Goal: Find specific page/section: Find specific page/section

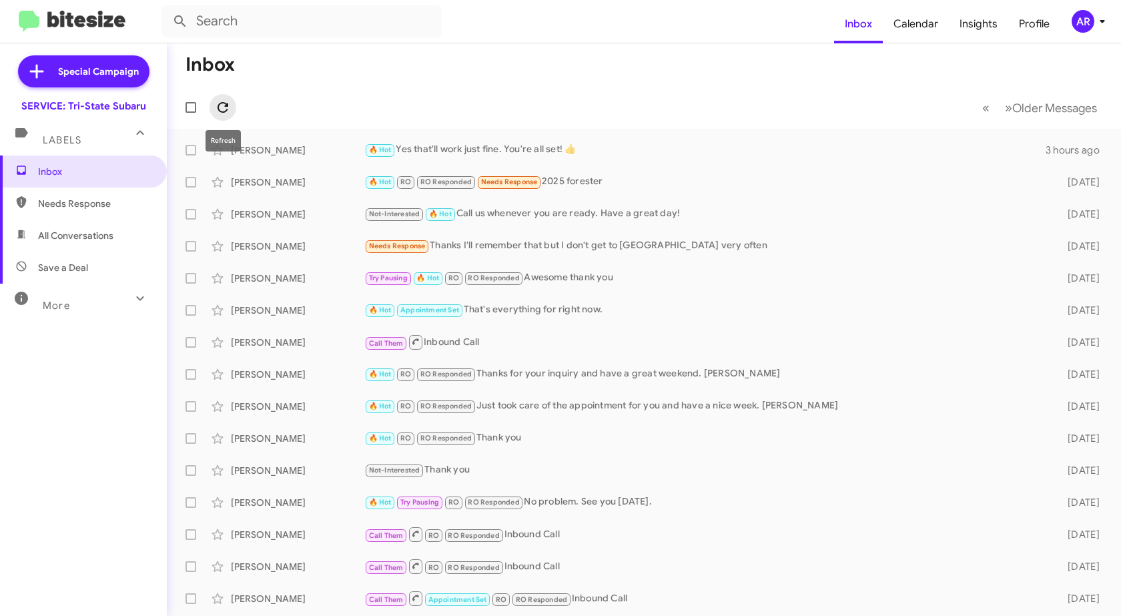
click at [230, 106] on icon at bounding box center [223, 107] width 16 height 16
click at [106, 206] on span "Needs Response" at bounding box center [94, 203] width 113 height 13
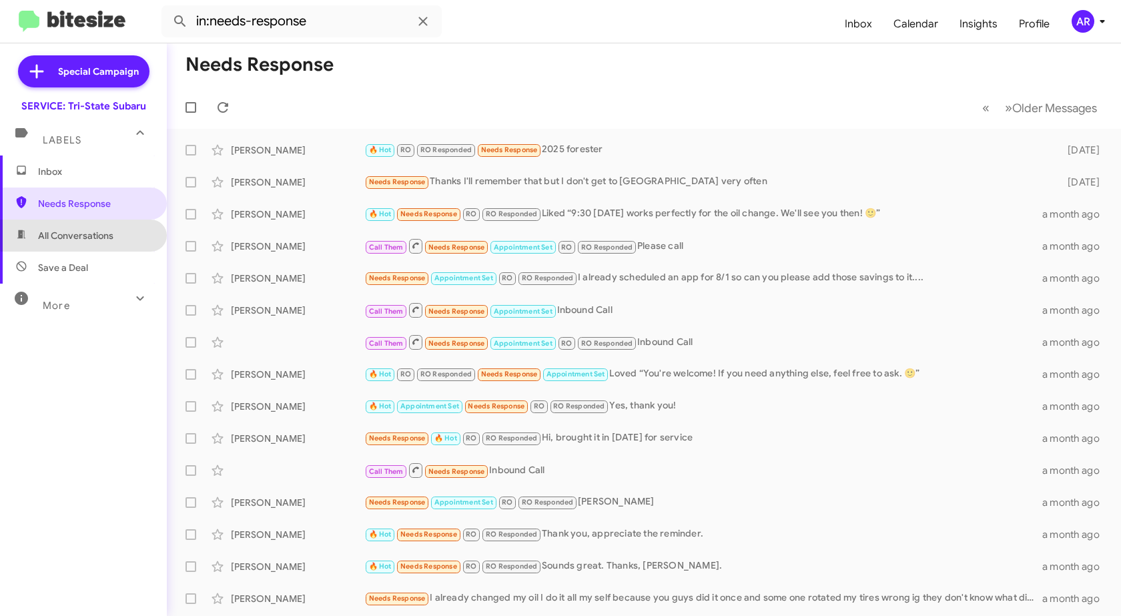
click at [113, 232] on span "All Conversations" at bounding box center [75, 235] width 75 height 13
type input "in:all-conversations"
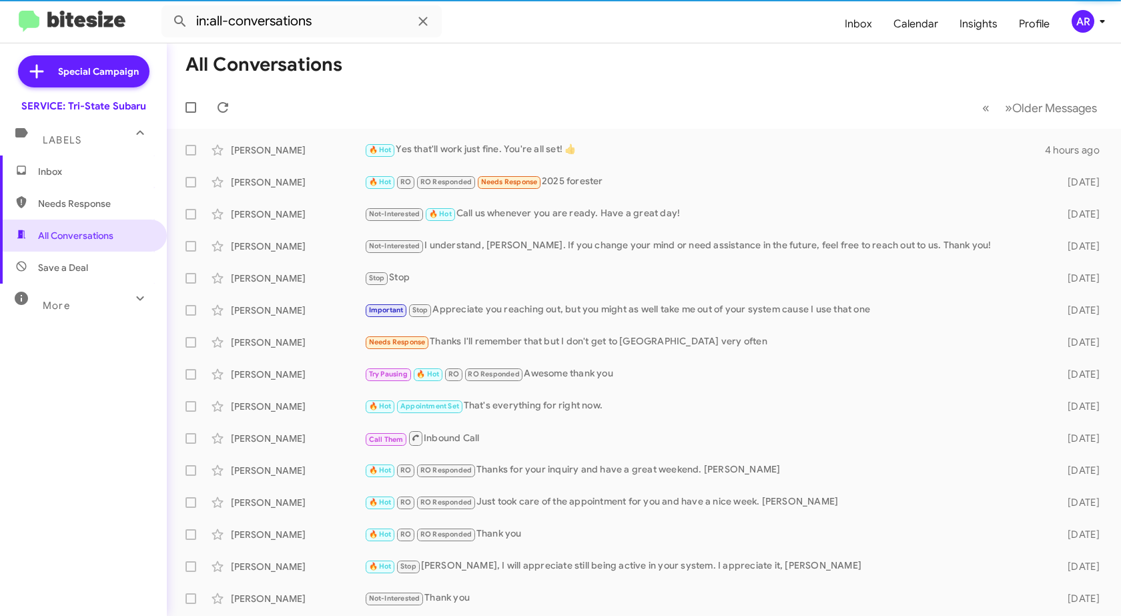
click at [105, 173] on span "Inbox" at bounding box center [94, 171] width 113 height 13
